Goal: Task Accomplishment & Management: Use online tool/utility

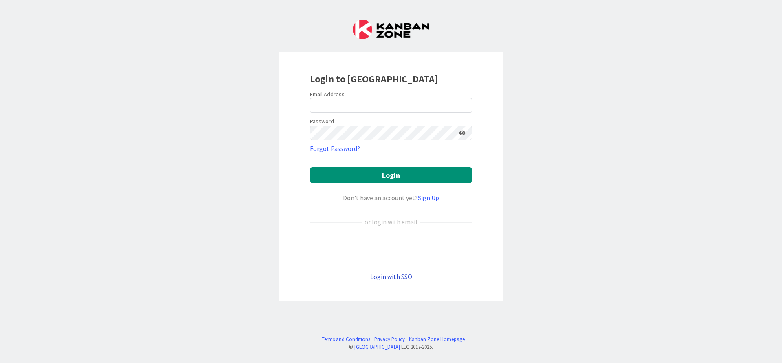
click at [396, 276] on link "Login with SSO" at bounding box center [391, 276] width 42 height 8
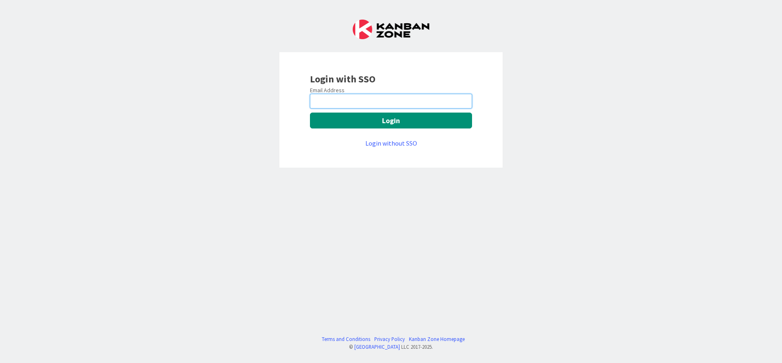
click at [354, 103] on input "email" at bounding box center [391, 101] width 162 height 15
type input "sujay.umredkar@mrcglobal.com"
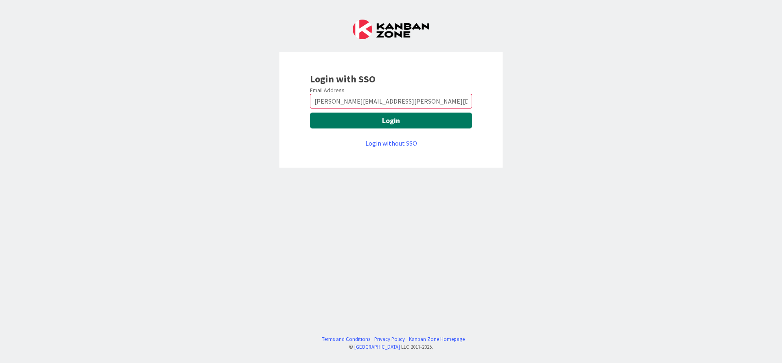
click at [362, 122] on button "Login" at bounding box center [391, 120] width 162 height 16
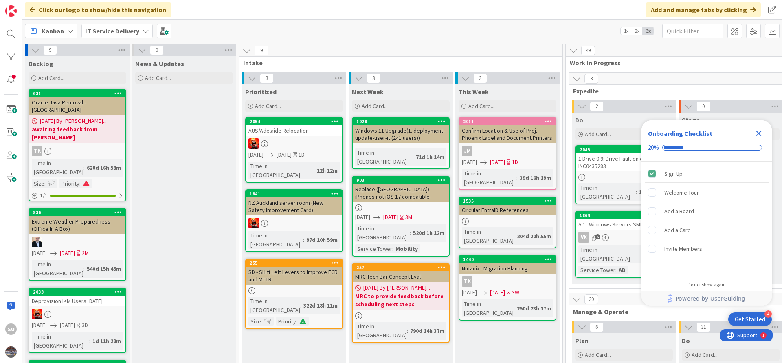
click at [760, 134] on icon "Close Checklist" at bounding box center [758, 133] width 5 height 5
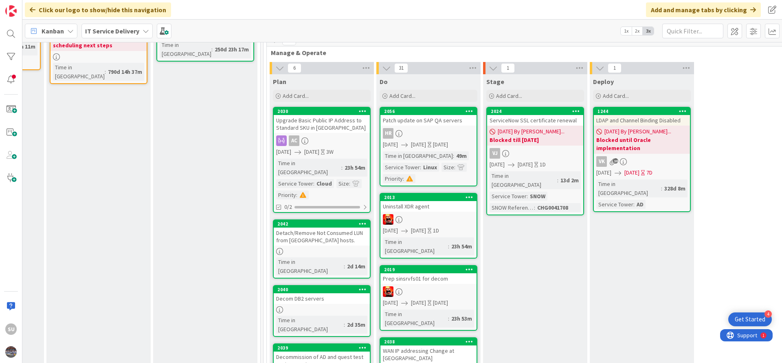
scroll to position [305, 302]
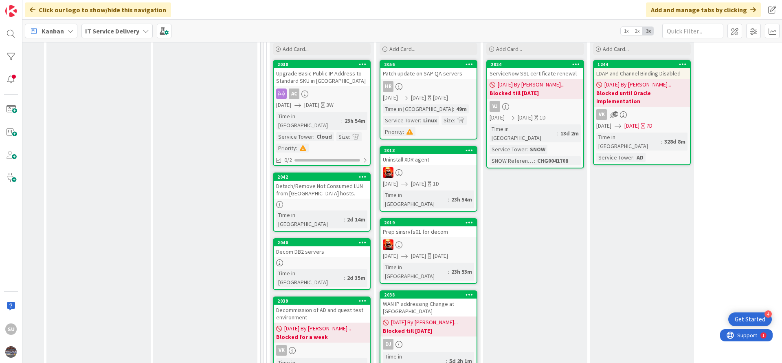
click at [420, 239] on div at bounding box center [428, 244] width 96 height 11
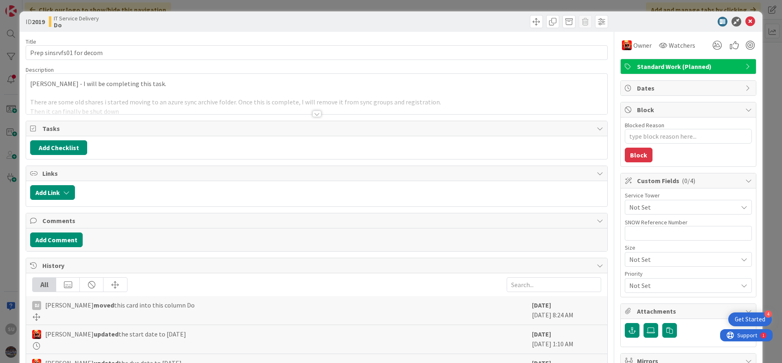
type textarea "x"
click at [745, 23] on icon at bounding box center [750, 22] width 10 height 10
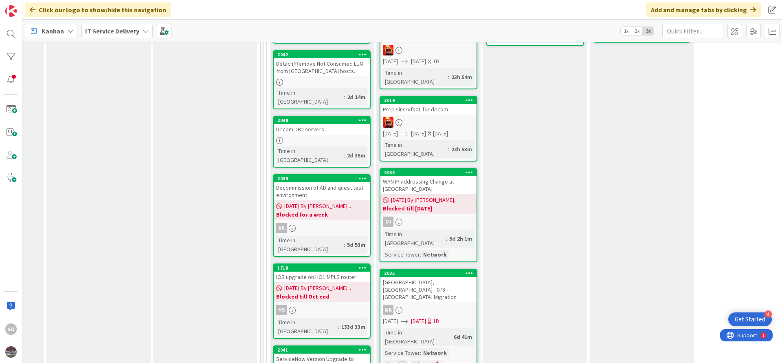
click at [319, 222] on div "VK" at bounding box center [322, 227] width 96 height 11
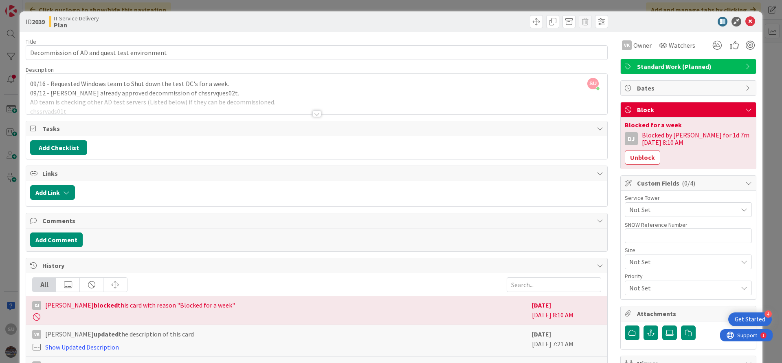
click at [314, 110] on div at bounding box center [316, 113] width 9 height 7
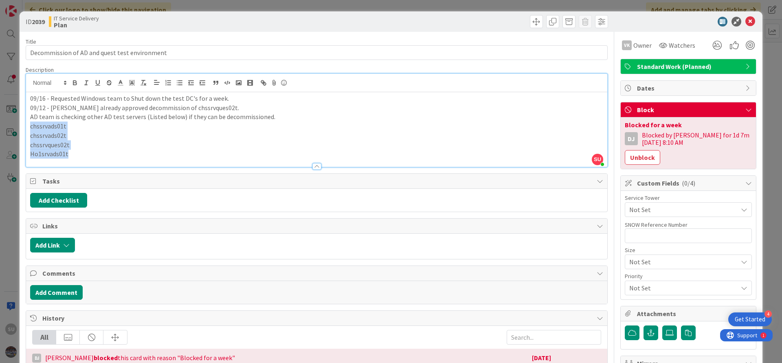
drag, startPoint x: 66, startPoint y: 154, endPoint x: 26, endPoint y: 129, distance: 46.8
click at [26, 129] on div "09/16 - Requested Windows team to Shut down the test DC's for a week. 09/12 - V…" at bounding box center [316, 129] width 581 height 75
click at [46, 127] on p "chssrvads01t" at bounding box center [316, 125] width 573 height 9
copy p "chssrvads01t"
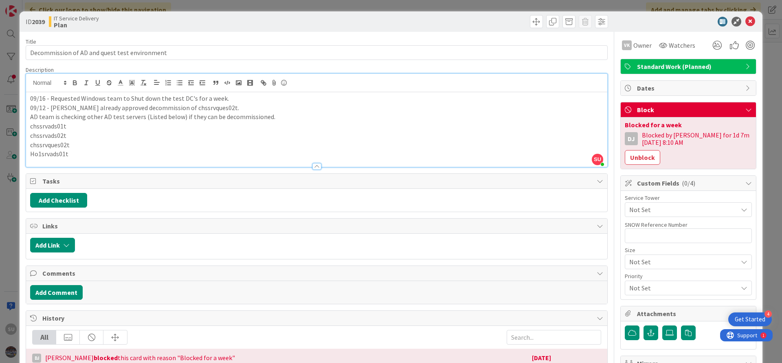
click at [58, 130] on p "chssrvads01t" at bounding box center [316, 125] width 573 height 9
copy p "chssrvads01t"
click at [47, 125] on p "chssrvads01t" at bounding box center [316, 125] width 573 height 9
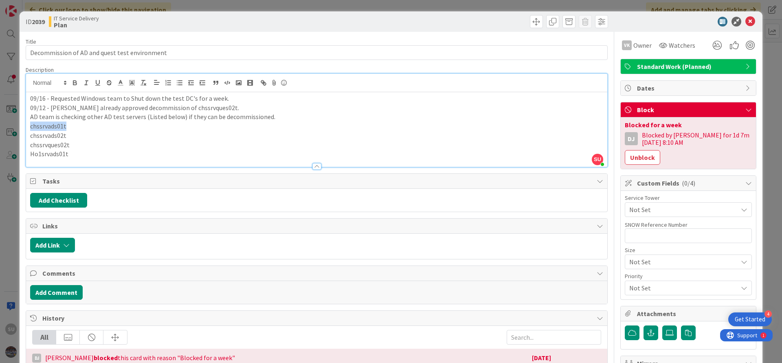
copy p "chssrvads01t"
click at [53, 121] on p "chssrvads01t" at bounding box center [316, 125] width 573 height 9
click at [52, 121] on p "AD team is checking other AD test servers (Listed below) if they can be decommi…" at bounding box center [316, 116] width 573 height 9
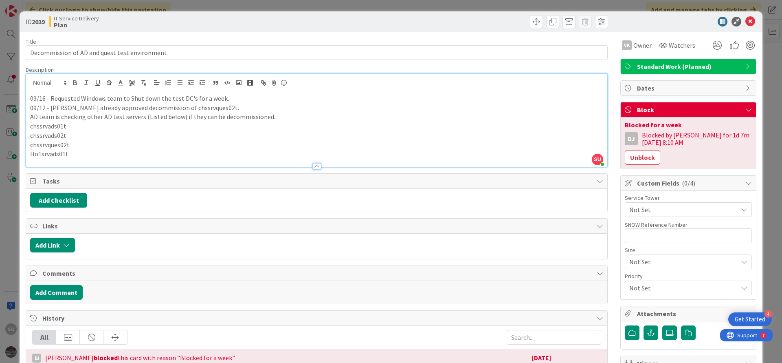
click at [47, 114] on p "AD team is checking other AD test servers (Listed below) if they can be decommi…" at bounding box center [316, 116] width 573 height 9
click at [44, 130] on p "chssrvads01t" at bounding box center [316, 125] width 573 height 9
click at [44, 130] on div "09/16 - Requested Windows team to Shut down the test DC's for a week. 09/12 - V…" at bounding box center [316, 129] width 581 height 75
click at [48, 127] on p "chssrvads01t" at bounding box center [316, 125] width 573 height 9
click at [48, 126] on p "chssrvads01t" at bounding box center [316, 125] width 573 height 9
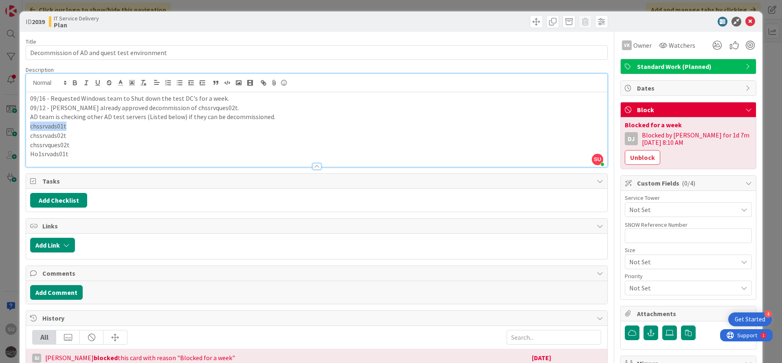
copy p "chssrvads01t"
click at [59, 148] on p "chssrvques02t" at bounding box center [316, 144] width 573 height 9
copy p "chssrvques02t"
click at [42, 138] on p "chssrvads02t" at bounding box center [316, 135] width 573 height 9
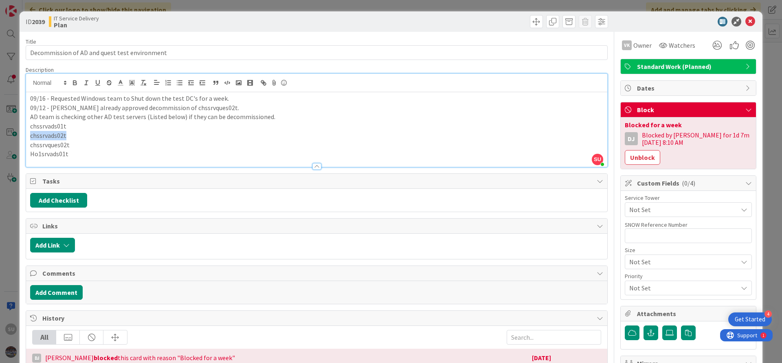
click at [42, 138] on p "chssrvads02t" at bounding box center [316, 135] width 573 height 9
copy p "chssrvads02t"
click at [51, 143] on p "chssrvques02t" at bounding box center [316, 144] width 573 height 9
copy p "chssrvques02t"
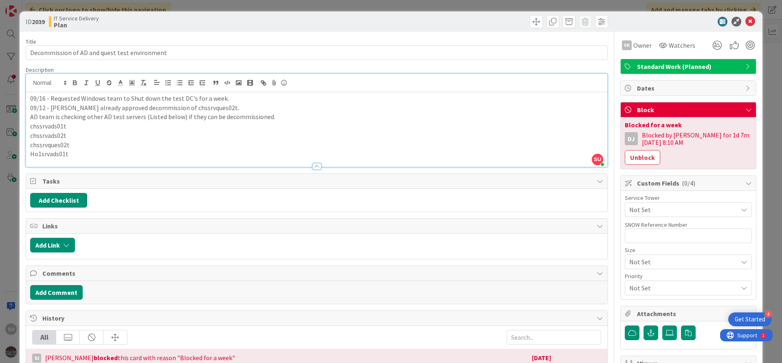
drag, startPoint x: 54, startPoint y: 147, endPoint x: 42, endPoint y: 137, distance: 15.9
click at [42, 137] on p "chssrvads02t" at bounding box center [316, 135] width 573 height 9
copy p "chssrvads02t"
click at [35, 156] on p "Ho1srvads01t" at bounding box center [316, 153] width 573 height 9
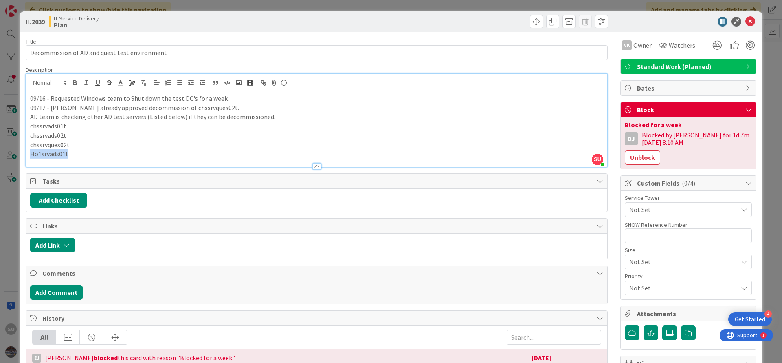
click at [35, 156] on p "Ho1srvads01t" at bounding box center [316, 153] width 573 height 9
copy p "Ho1srvads01t"
click at [58, 153] on p "Ho1srvads01t" at bounding box center [316, 153] width 573 height 9
click at [53, 125] on p "chssrvads01t" at bounding box center [316, 125] width 573 height 9
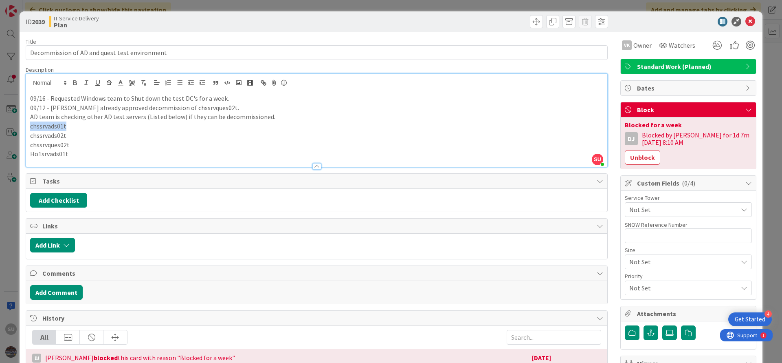
click at [53, 125] on p "chssrvads01t" at bounding box center [316, 125] width 573 height 9
click at [745, 21] on icon at bounding box center [750, 22] width 10 height 10
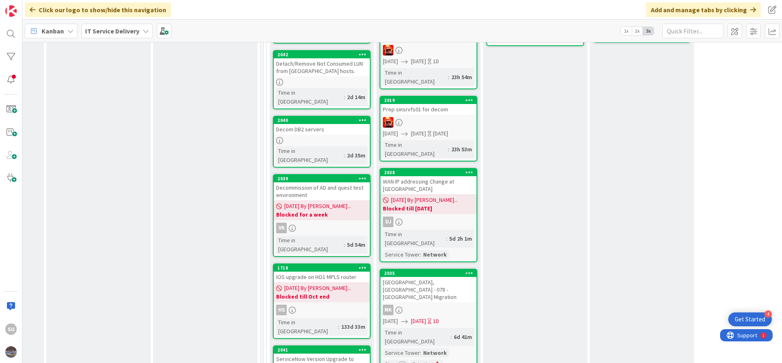
click at [312, 222] on div "VK" at bounding box center [322, 227] width 96 height 11
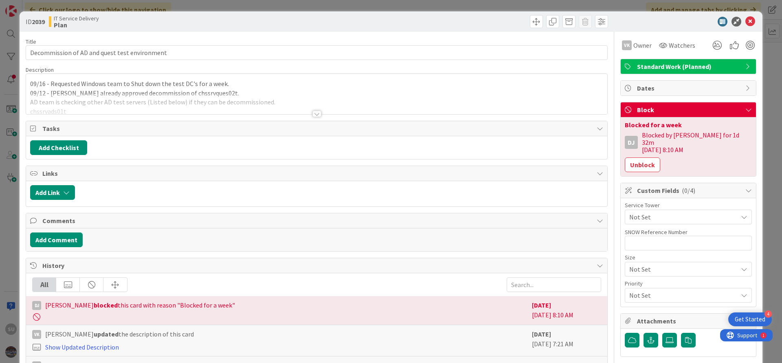
click at [312, 114] on div at bounding box center [316, 113] width 9 height 7
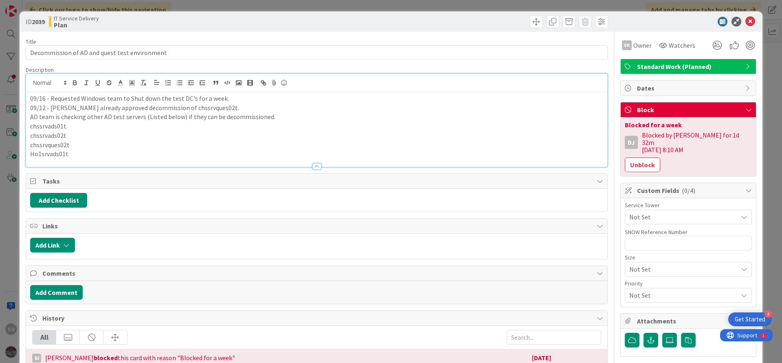
click at [53, 127] on p "chssrvads01t" at bounding box center [316, 125] width 573 height 9
